Goal: Information Seeking & Learning: Learn about a topic

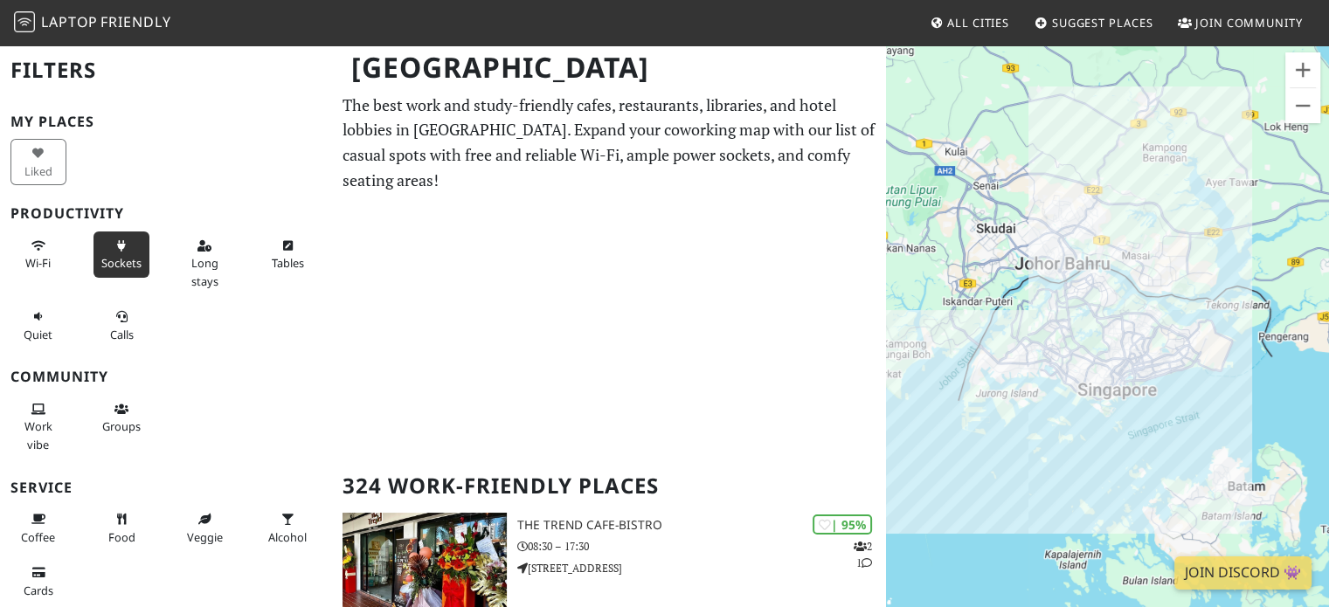
click at [107, 255] on span "Sockets" at bounding box center [121, 263] width 40 height 16
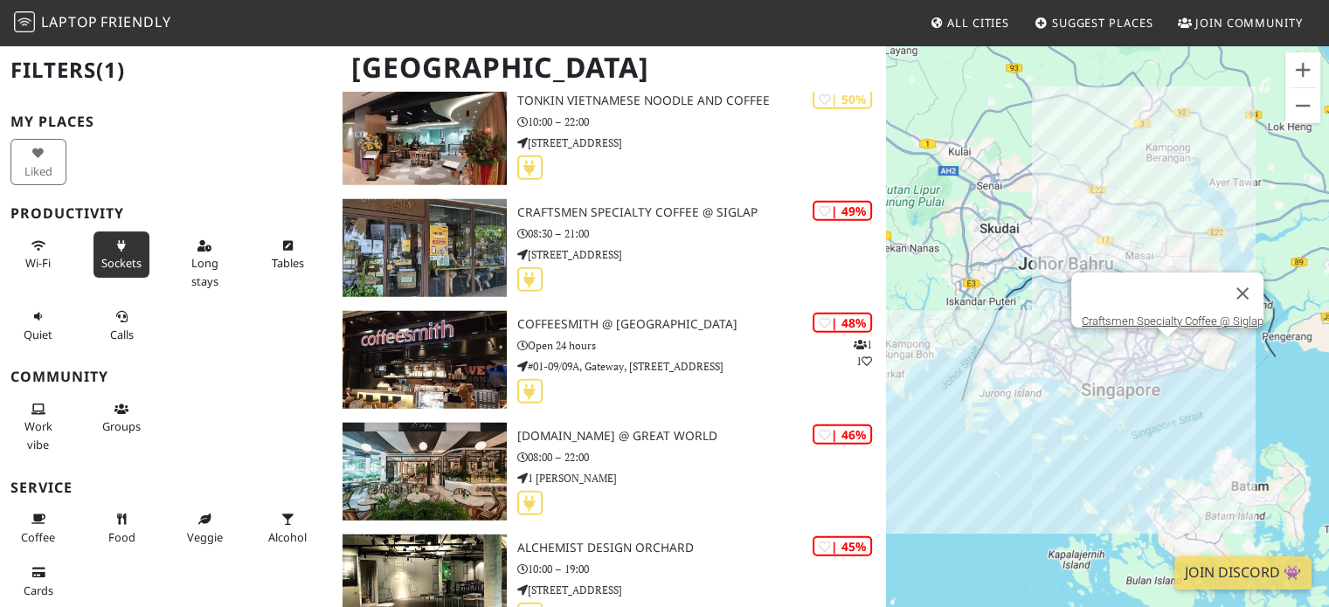
scroll to position [18115, 0]
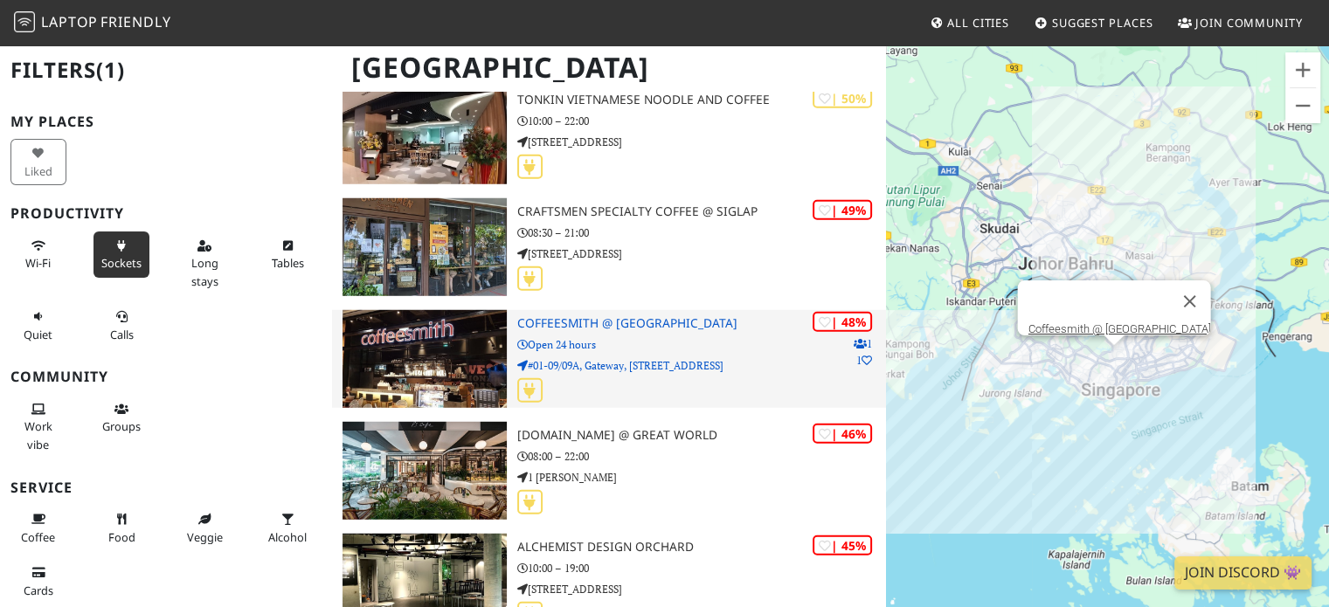
click at [611, 348] on p "Open 24 hours" at bounding box center [701, 344] width 369 height 17
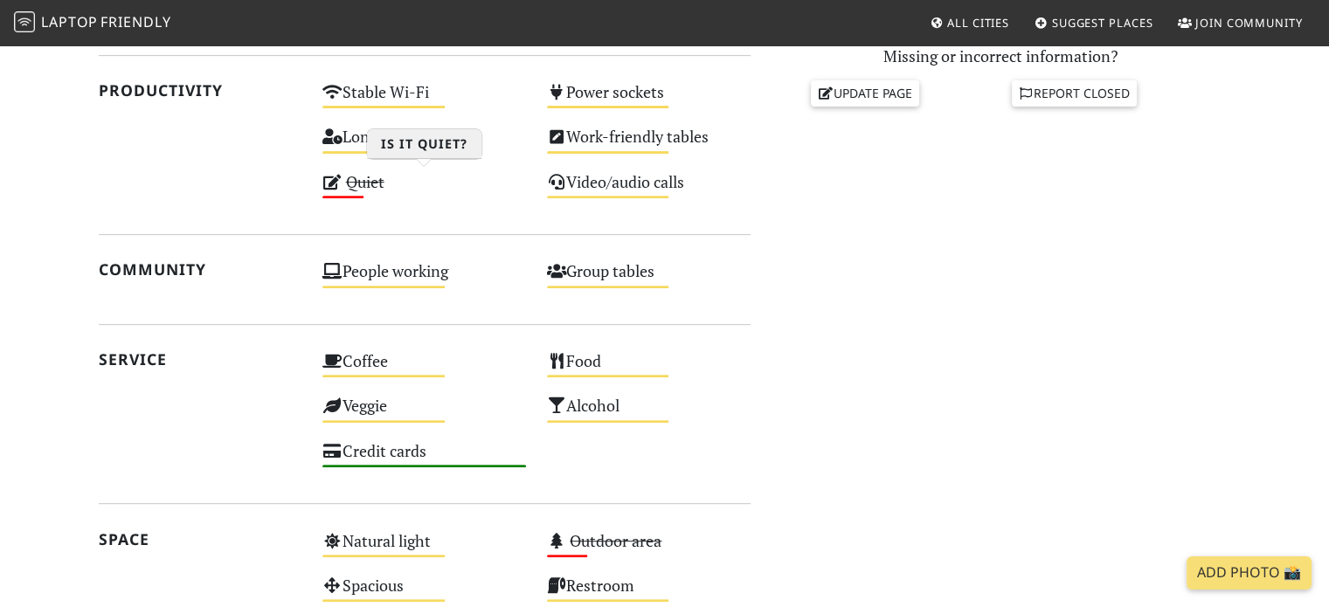
scroll to position [660, 0]
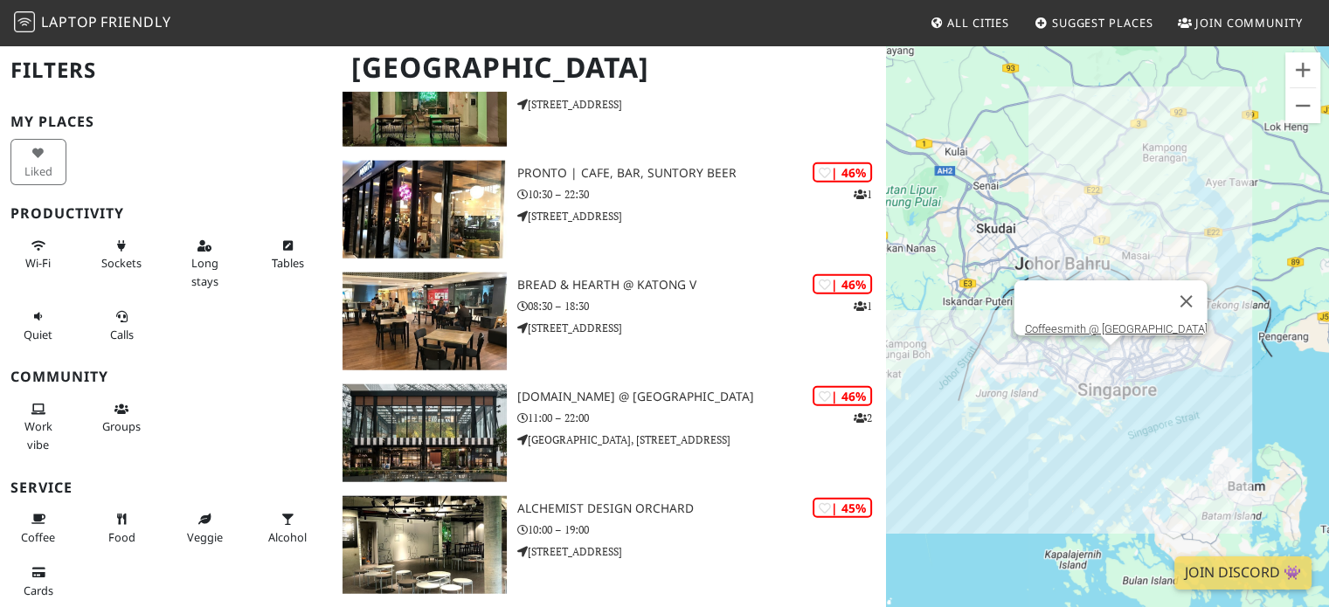
scroll to position [24231, 0]
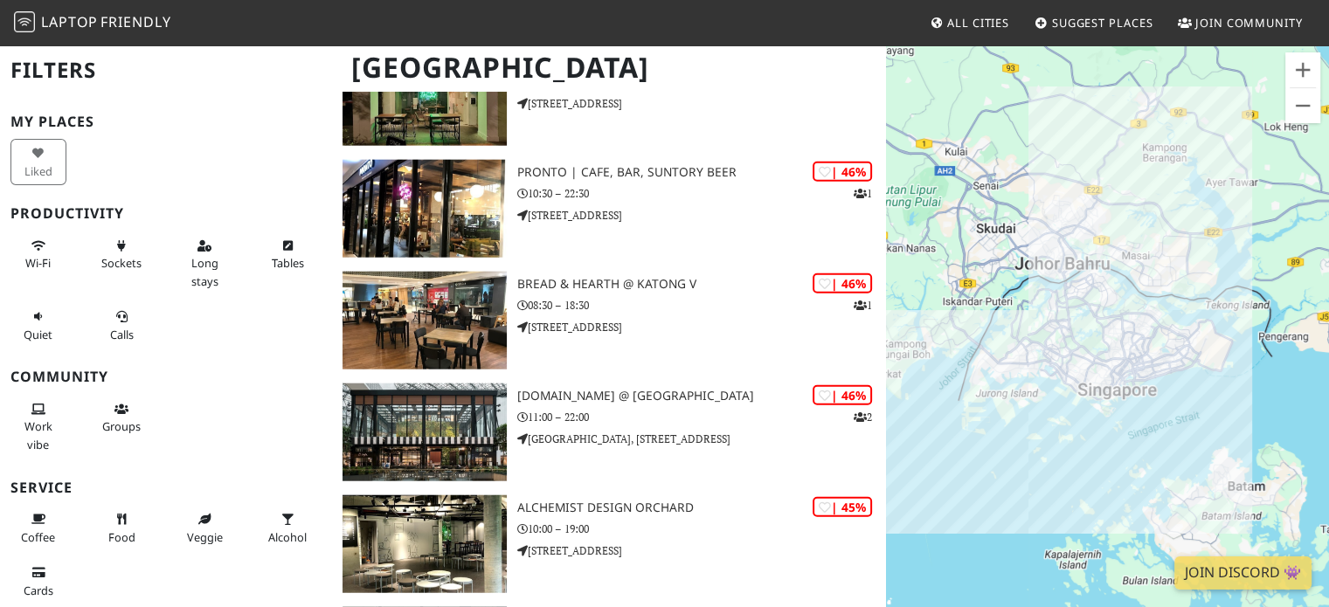
click at [1022, 439] on div "To navigate, press the arrow keys." at bounding box center [1107, 347] width 443 height 607
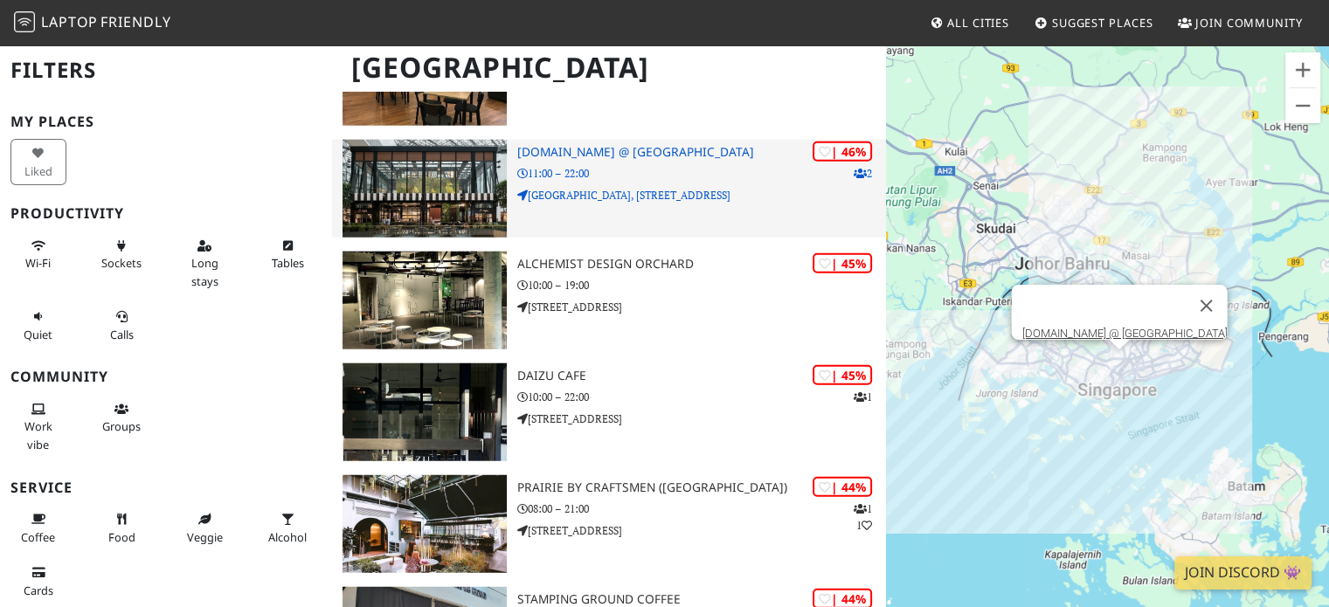
scroll to position [24479, 0]
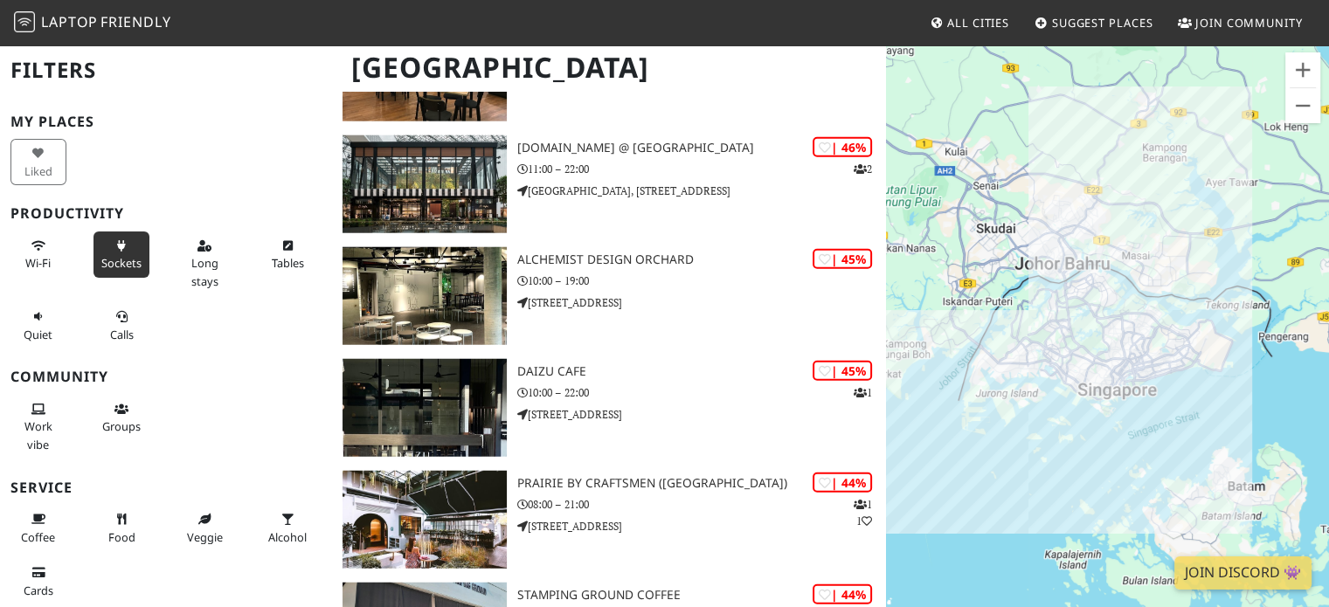
click at [105, 239] on button "Sockets" at bounding box center [121, 254] width 56 height 46
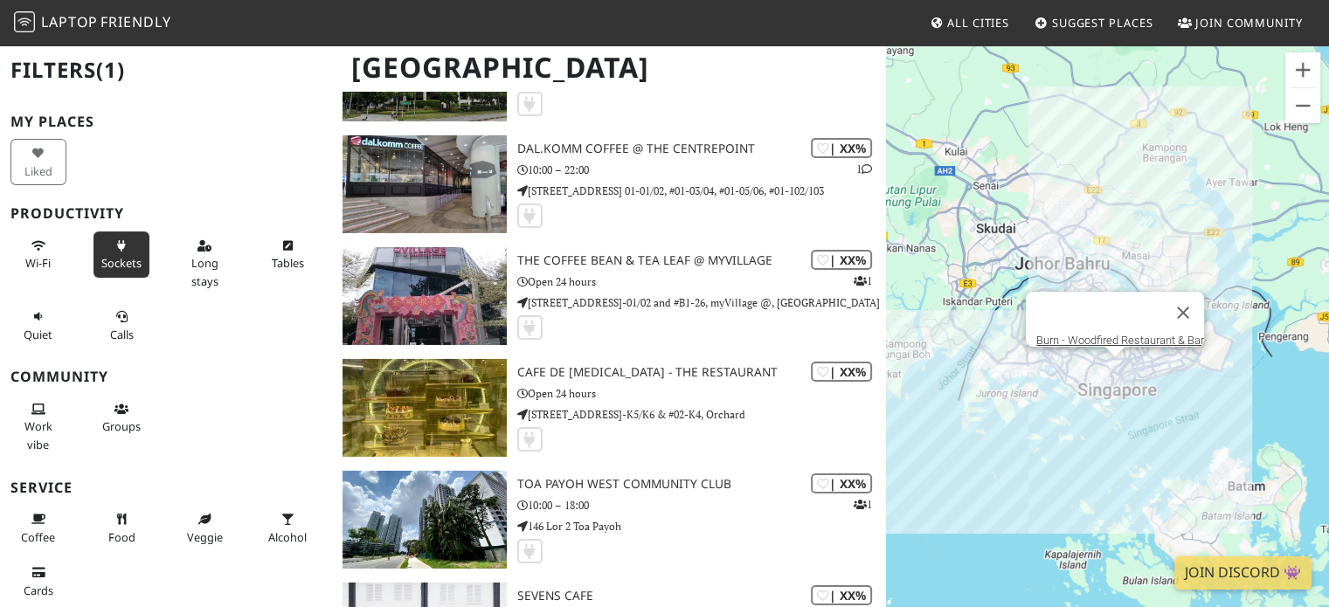
scroll to position [25790, 0]
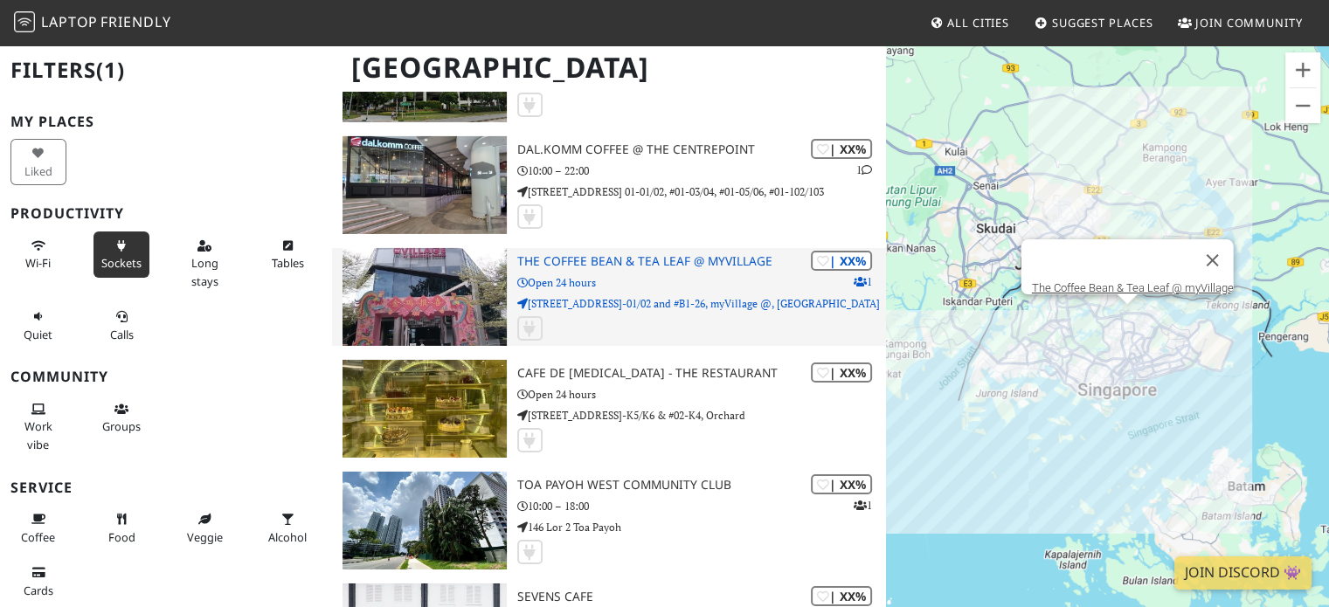
click at [666, 286] on p "Open 24 hours" at bounding box center [701, 282] width 369 height 17
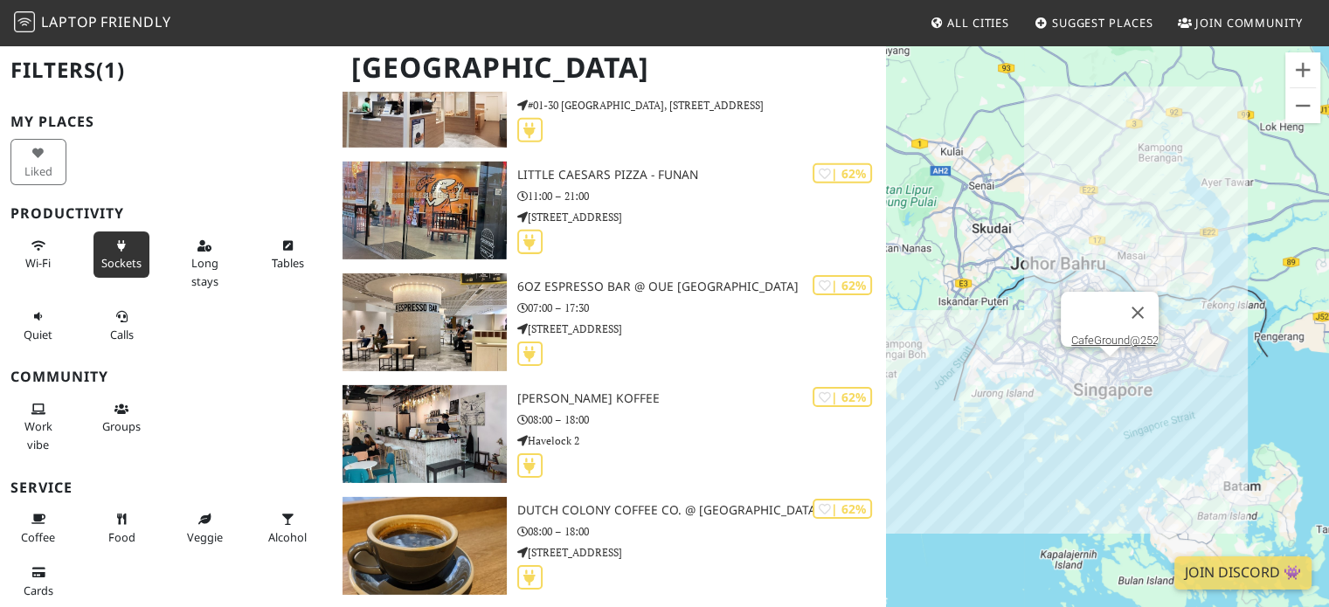
scroll to position [12199, 0]
